Goal: Check status: Check status

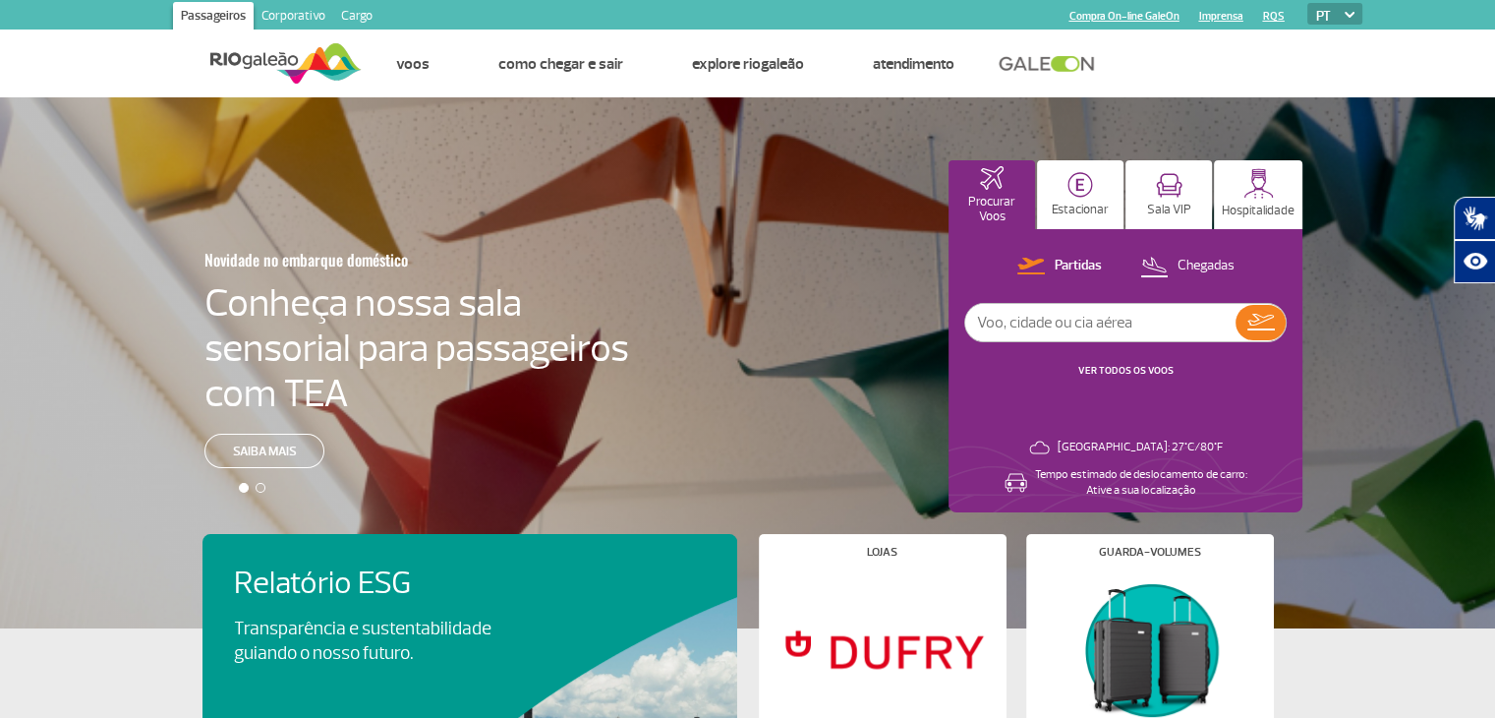
click at [1106, 322] on input "text" at bounding box center [1100, 322] width 270 height 37
paste input "[DATE]"
type input "[DATE]"
click at [1257, 325] on img at bounding box center [1261, 322] width 28 height 17
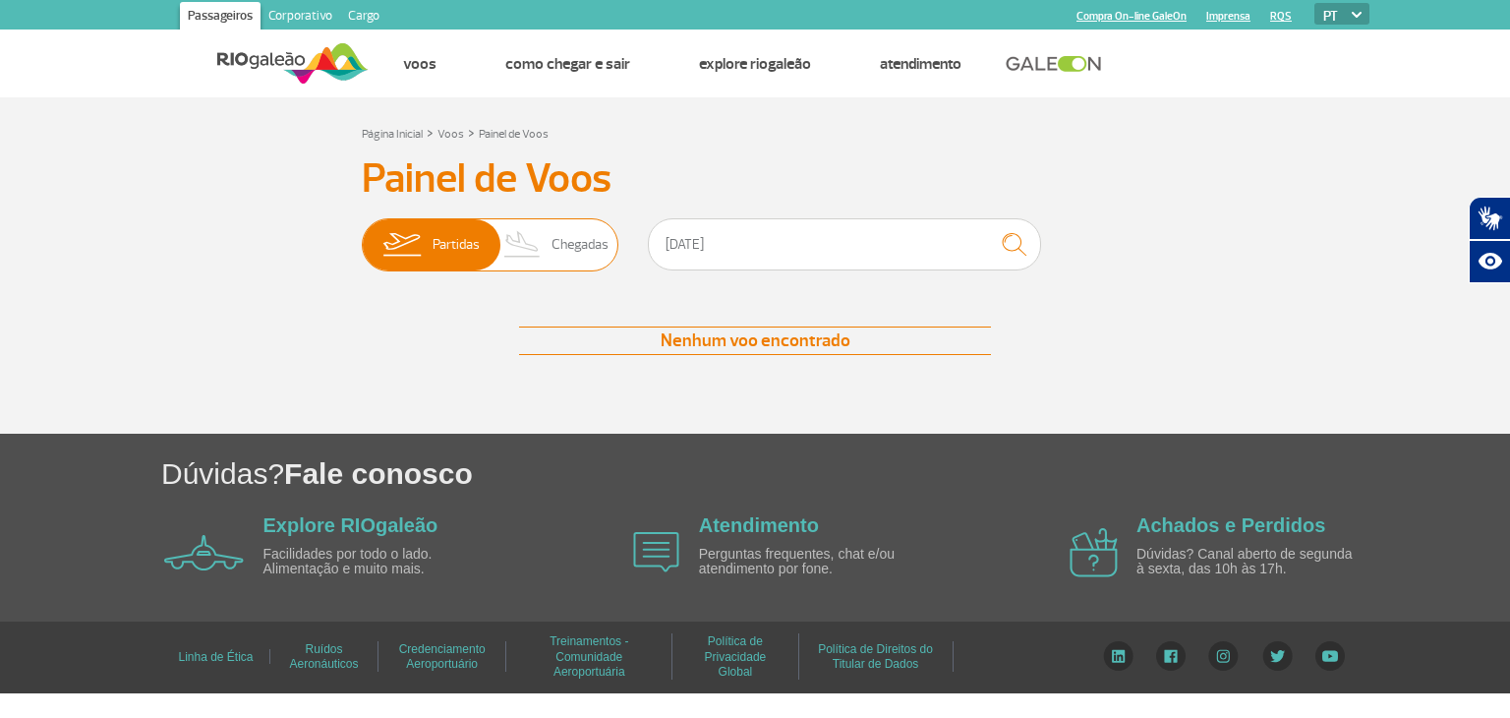
click at [536, 233] on img at bounding box center [522, 244] width 58 height 51
click at [362, 235] on input "Partidas Chegadas" at bounding box center [362, 235] width 0 height 0
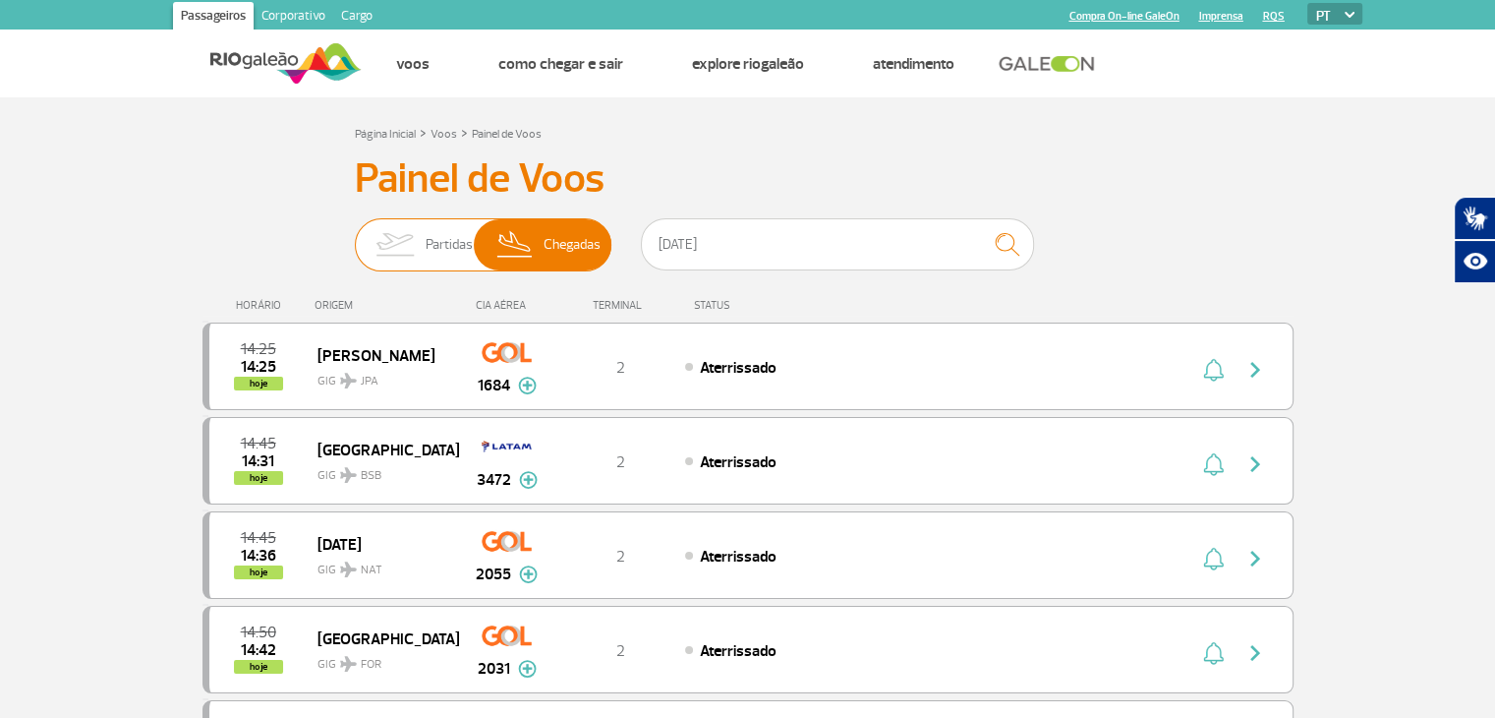
click at [408, 246] on img at bounding box center [395, 244] width 62 height 51
click at [355, 235] on input "Partidas Chegadas" at bounding box center [355, 235] width 0 height 0
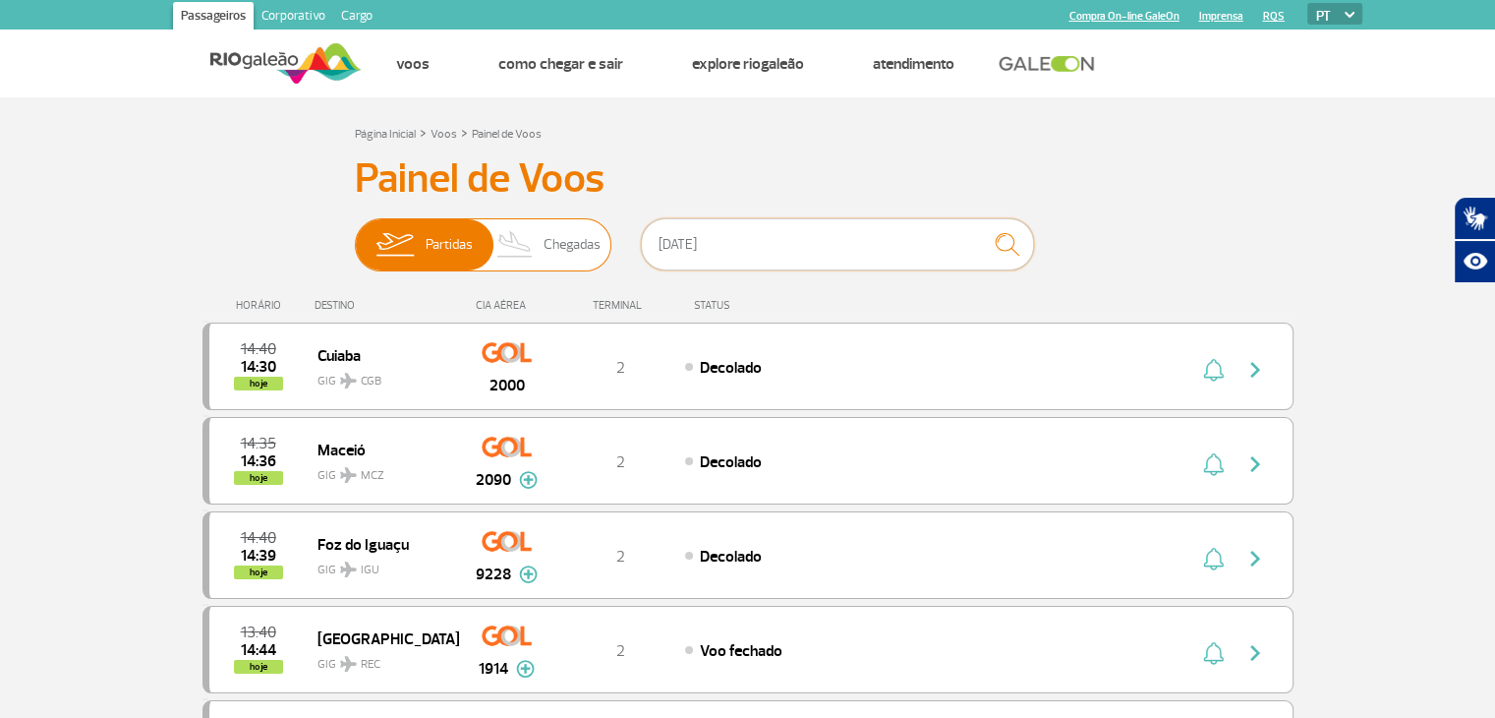
drag, startPoint x: 815, startPoint y: 245, endPoint x: 539, endPoint y: 268, distance: 277.2
click at [563, 268] on div "Partidas Chegadas [DATE]" at bounding box center [748, 247] width 786 height 59
click at [535, 246] on img at bounding box center [516, 244] width 58 height 51
click at [355, 235] on input "Partidas Chegadas" at bounding box center [355, 235] width 0 height 0
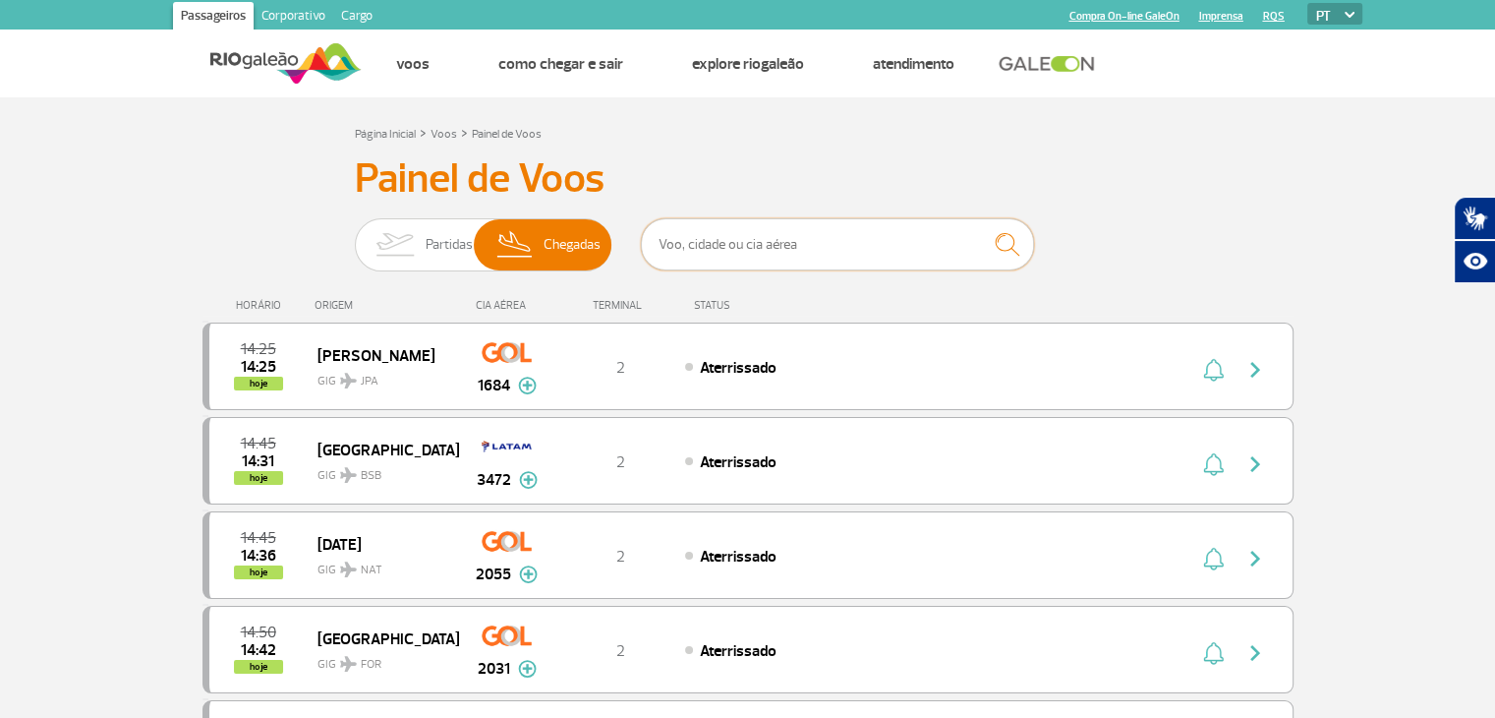
click at [743, 260] on input "text" at bounding box center [837, 244] width 393 height 52
paste input "AC9854"
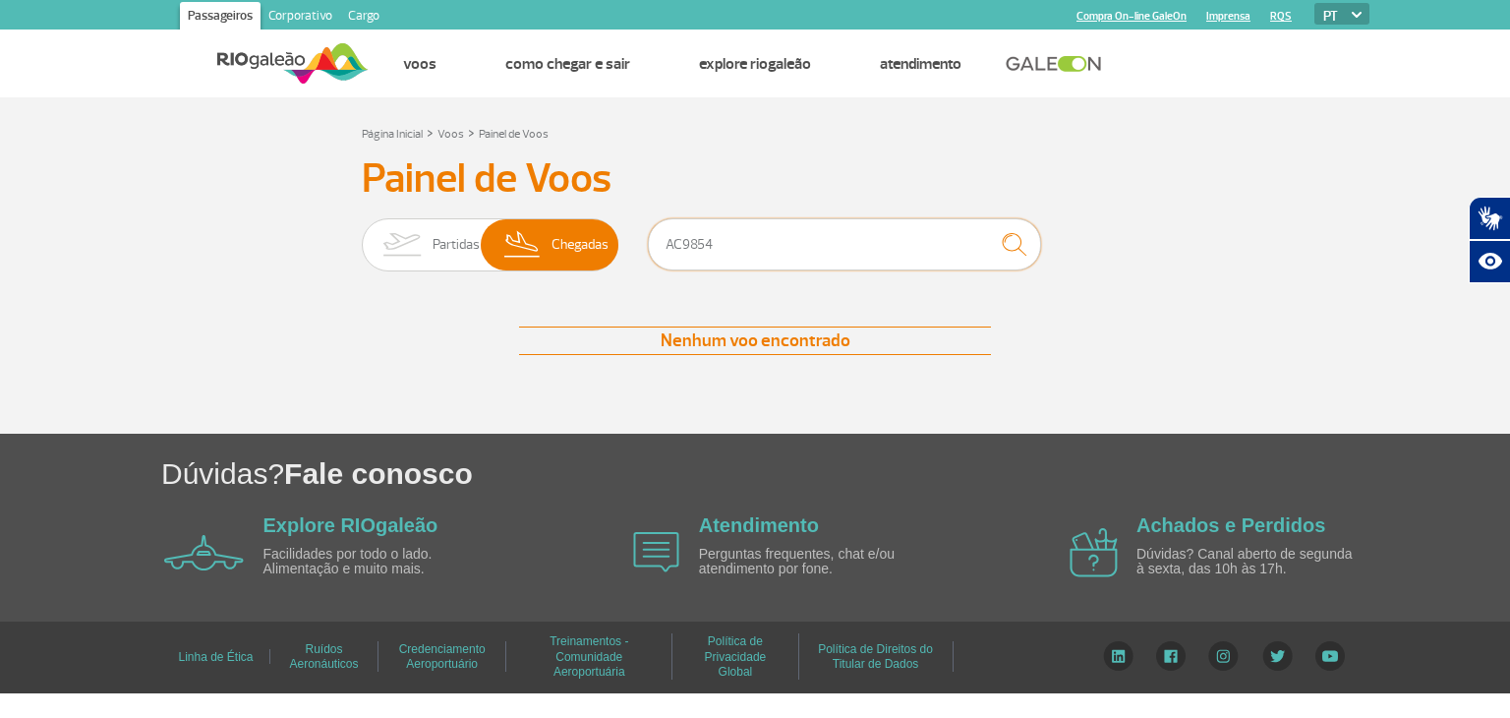
type input "AC9854"
